Goal: Information Seeking & Learning: Check status

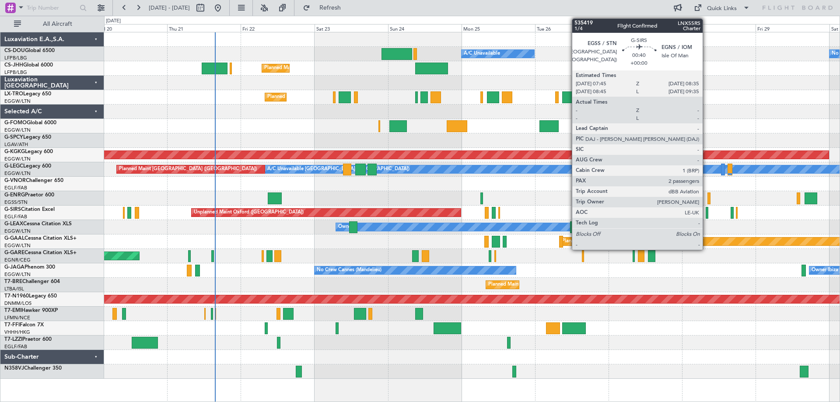
click at [707, 213] on div at bounding box center [707, 213] width 3 height 12
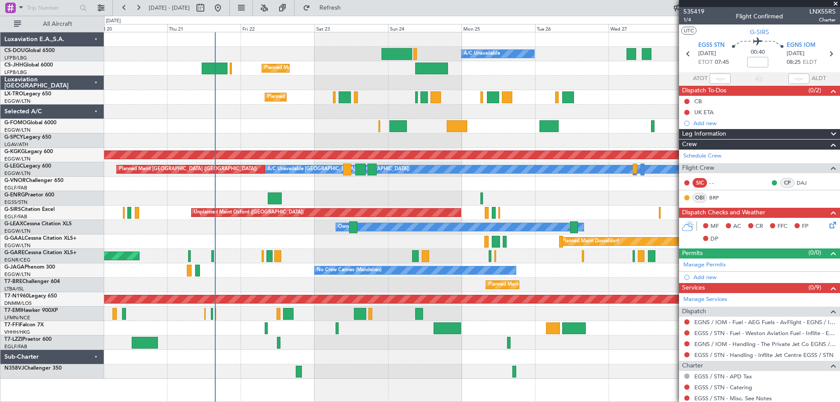
click at [836, 1] on span at bounding box center [835, 4] width 9 height 8
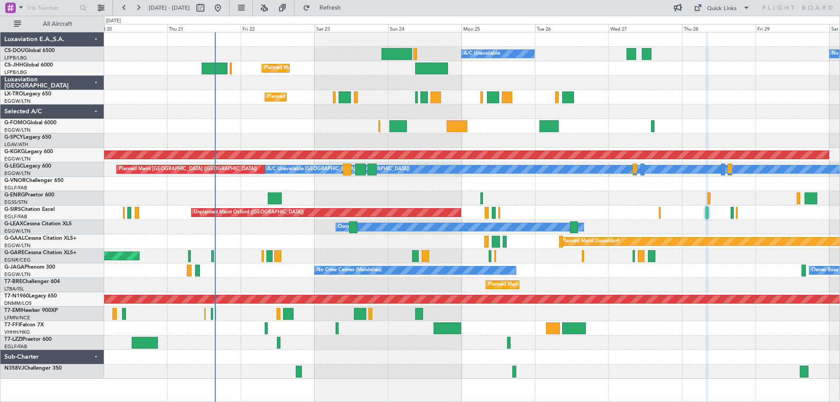
type input "0"
click at [205, 91] on div "Planned Maint [GEOGRAPHIC_DATA] ([GEOGRAPHIC_DATA])" at bounding box center [472, 97] width 736 height 14
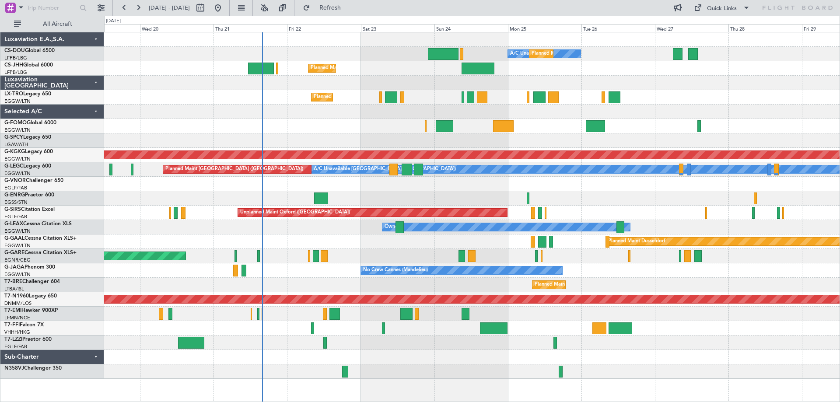
click at [648, 97] on div "Planned Maint [GEOGRAPHIC_DATA] ([GEOGRAPHIC_DATA])" at bounding box center [472, 97] width 736 height 14
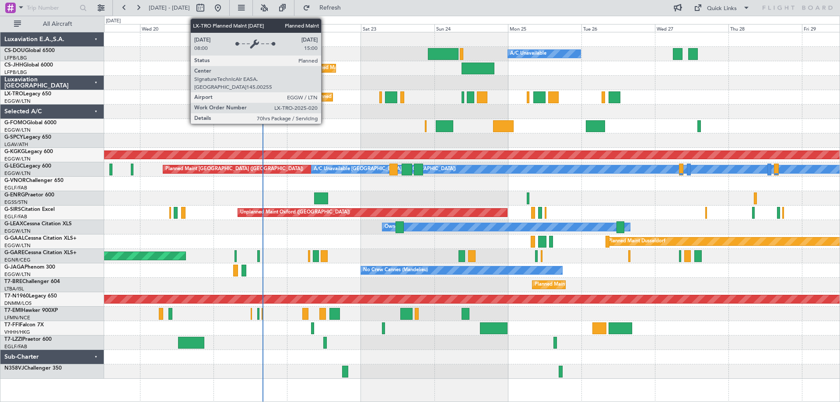
click at [325, 98] on div "Planned Maint [GEOGRAPHIC_DATA] ([GEOGRAPHIC_DATA])" at bounding box center [383, 97] width 138 height 13
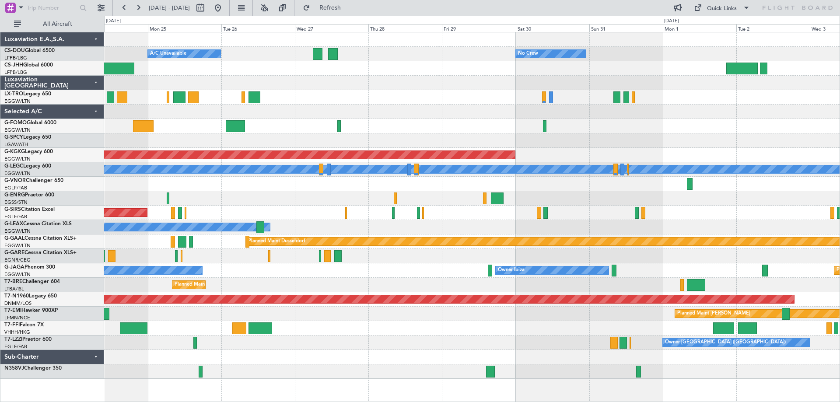
click at [355, 115] on div "Planned Maint [GEOGRAPHIC_DATA] ([GEOGRAPHIC_DATA]) A/C Unavailable No Crew Pla…" at bounding box center [472, 205] width 736 height 347
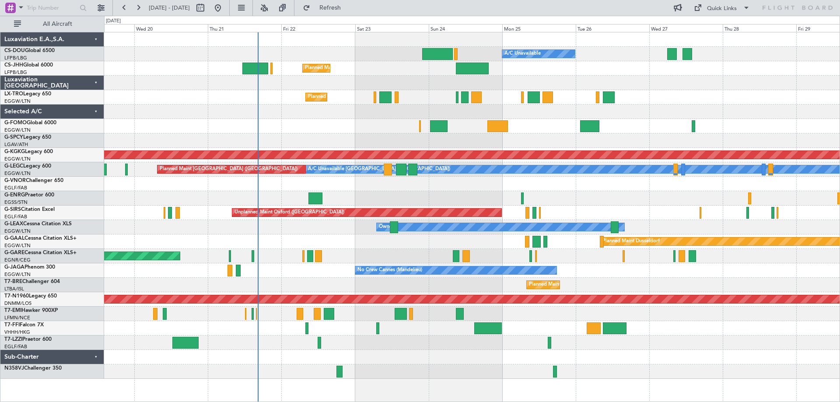
click at [646, 119] on div "Planned Maint [GEOGRAPHIC_DATA] ([GEOGRAPHIC_DATA]) A/C Unavailable Planned Mai…" at bounding box center [472, 205] width 736 height 347
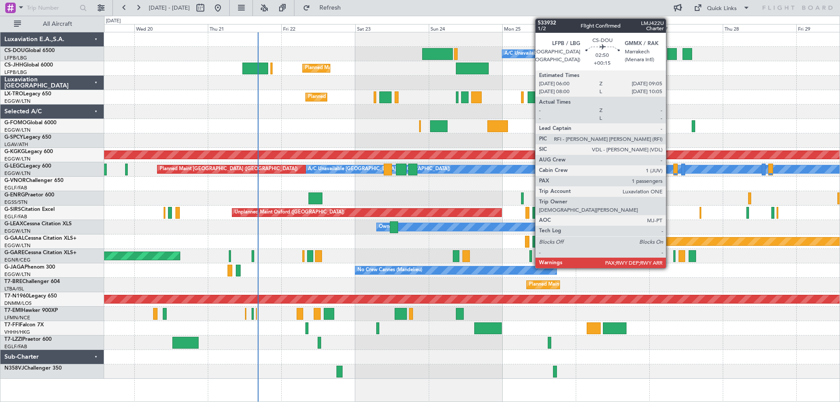
click at [670, 54] on div at bounding box center [672, 54] width 10 height 12
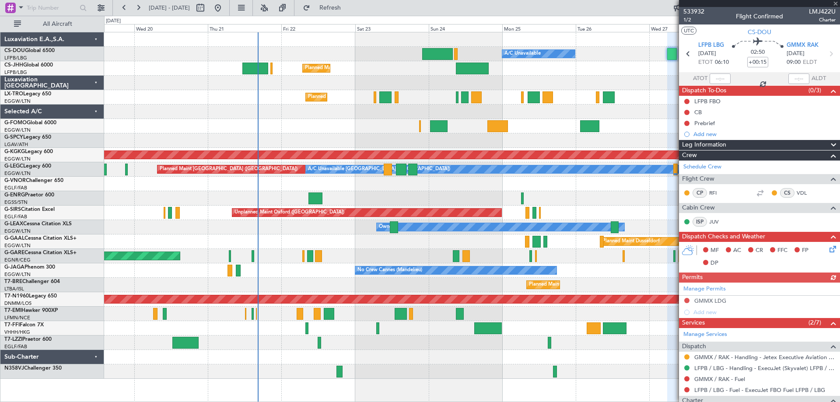
scroll to position [116, 0]
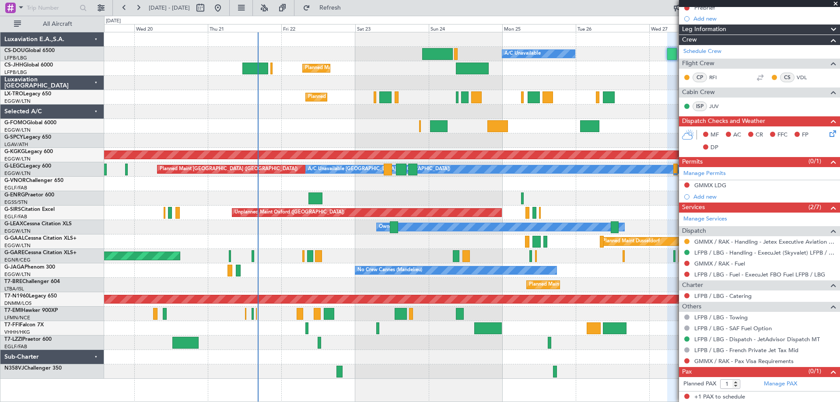
click at [836, 4] on span at bounding box center [835, 4] width 9 height 8
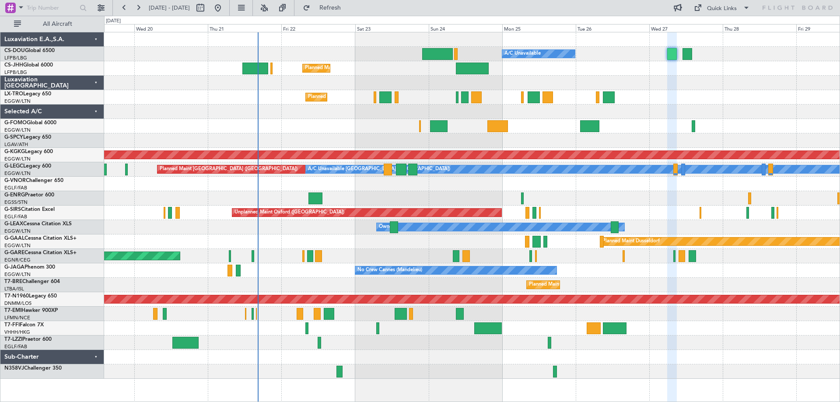
type input "0"
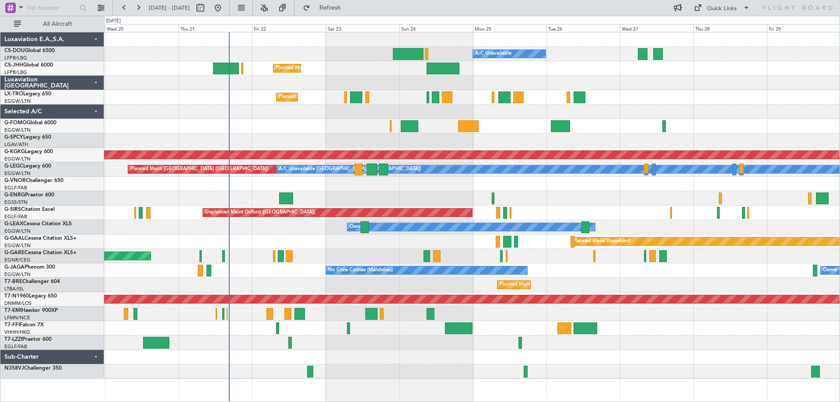
click at [746, 196] on div "Owner" at bounding box center [472, 198] width 736 height 14
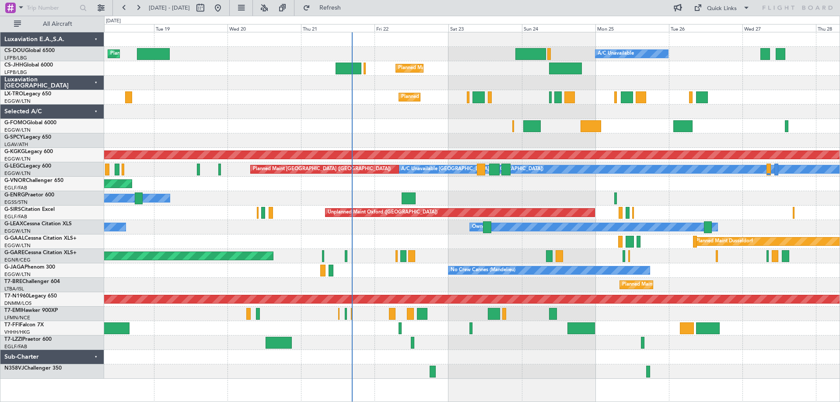
click at [374, 112] on div "Planned Maint [GEOGRAPHIC_DATA] ([GEOGRAPHIC_DATA]) A/C Unavailable Planned Mai…" at bounding box center [472, 205] width 736 height 347
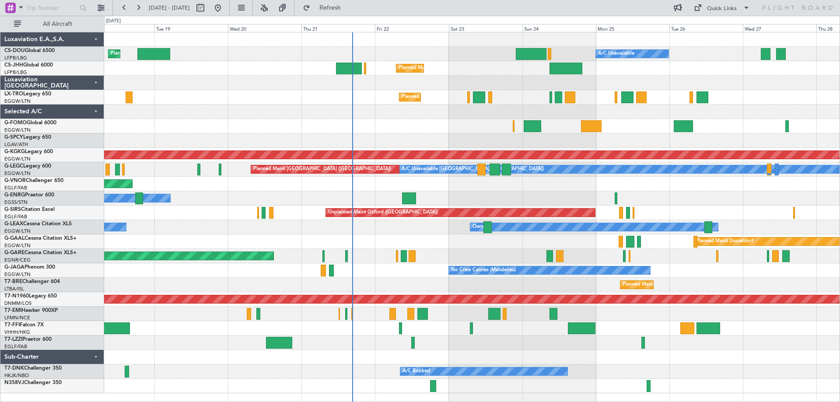
click at [340, 91] on div "Planned Maint [GEOGRAPHIC_DATA] ([GEOGRAPHIC_DATA])" at bounding box center [472, 97] width 736 height 14
click at [341, 91] on div "Planned Maint [GEOGRAPHIC_DATA] ([GEOGRAPHIC_DATA])" at bounding box center [472, 97] width 736 height 14
click at [340, 91] on div "Planned Maint [GEOGRAPHIC_DATA] ([GEOGRAPHIC_DATA])" at bounding box center [472, 97] width 736 height 14
click at [340, 104] on div "Planned Maint [GEOGRAPHIC_DATA] ([GEOGRAPHIC_DATA])" at bounding box center [472, 97] width 736 height 14
click at [408, 105] on div at bounding box center [472, 112] width 736 height 14
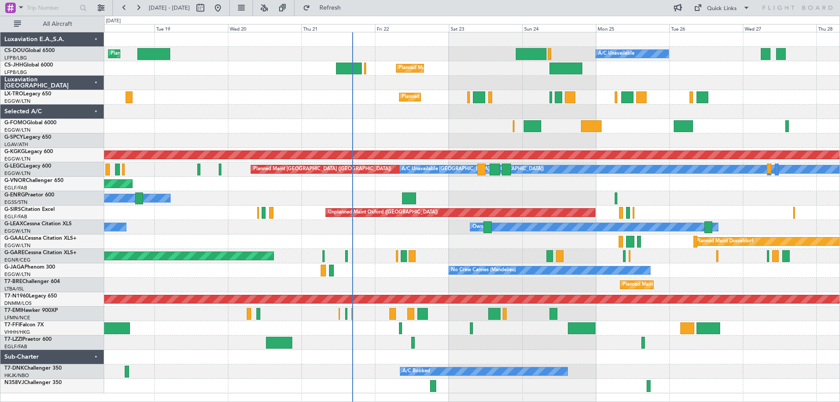
click at [337, 91] on div "Planned Maint [GEOGRAPHIC_DATA] ([GEOGRAPHIC_DATA])" at bounding box center [472, 97] width 736 height 14
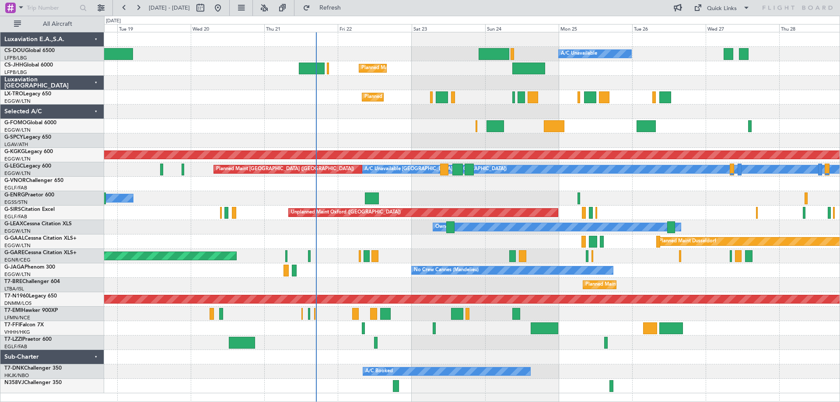
click at [430, 117] on div at bounding box center [472, 112] width 736 height 14
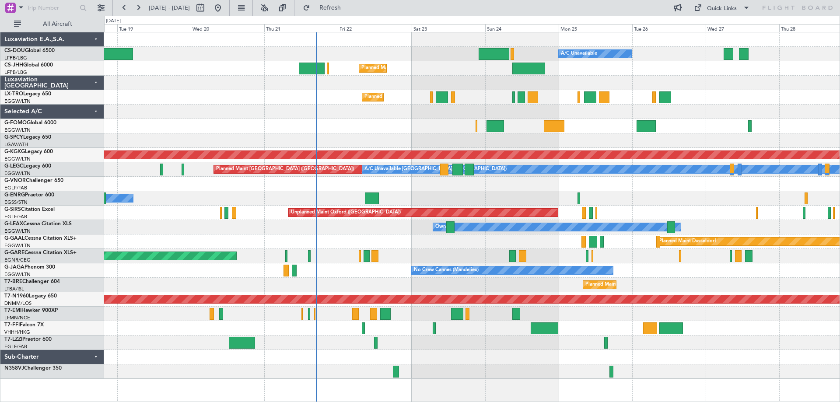
click at [239, 127] on div "Planned Maint Windsor Locks ([PERSON_NAME] Intl)" at bounding box center [472, 126] width 736 height 14
click at [375, 279] on div "Planned Maint [GEOGRAPHIC_DATA] ([GEOGRAPHIC_DATA])" at bounding box center [472, 285] width 736 height 14
click at [375, 281] on div "Planned Maint [GEOGRAPHIC_DATA] ([GEOGRAPHIC_DATA])" at bounding box center [472, 285] width 736 height 14
